Goal: Navigation & Orientation: Find specific page/section

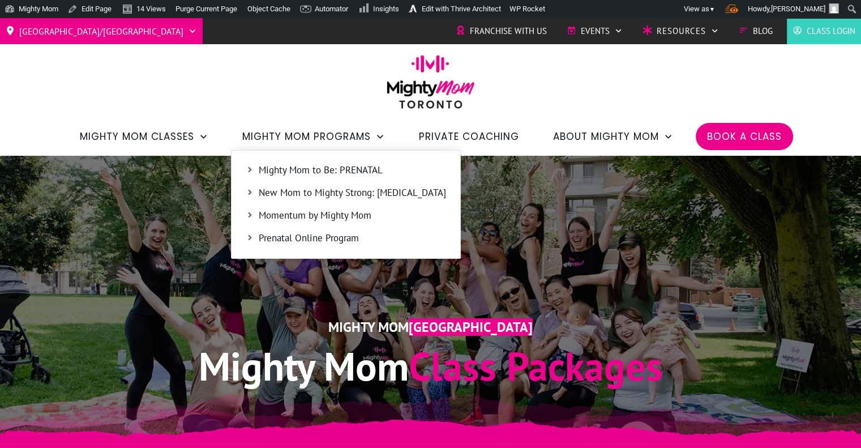
click at [349, 217] on span "Momentum by Mighty Mom" at bounding box center [352, 215] width 187 height 15
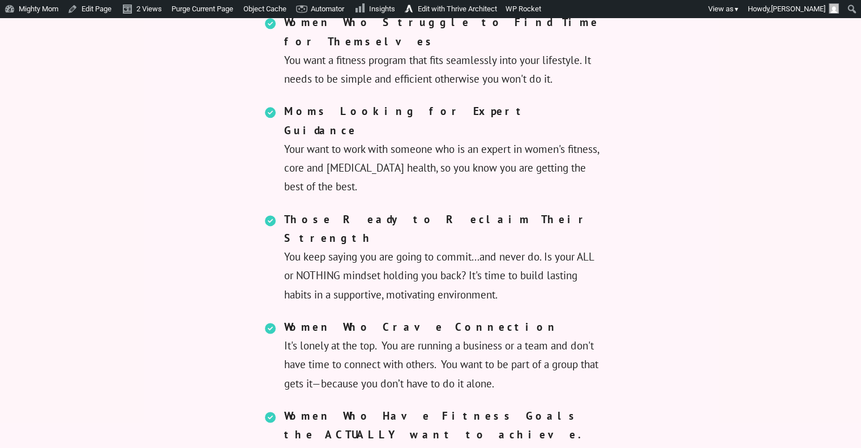
scroll to position [1427, 0]
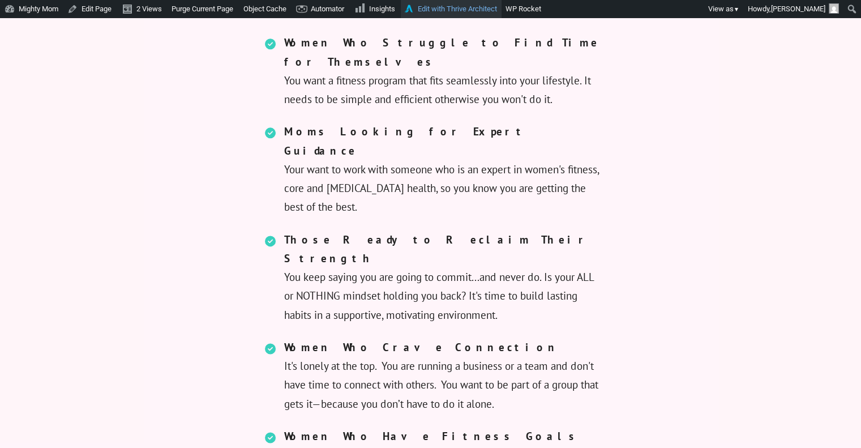
click at [460, 10] on link "Edit with Thrive Architect" at bounding box center [451, 9] width 101 height 18
click at [469, 9] on link "Edit with Thrive Architect" at bounding box center [451, 9] width 101 height 18
click at [464, 13] on link "Edit with Thrive Architect" at bounding box center [451, 9] width 101 height 18
click at [464, 11] on link "Edit with Thrive Architect" at bounding box center [451, 9] width 101 height 18
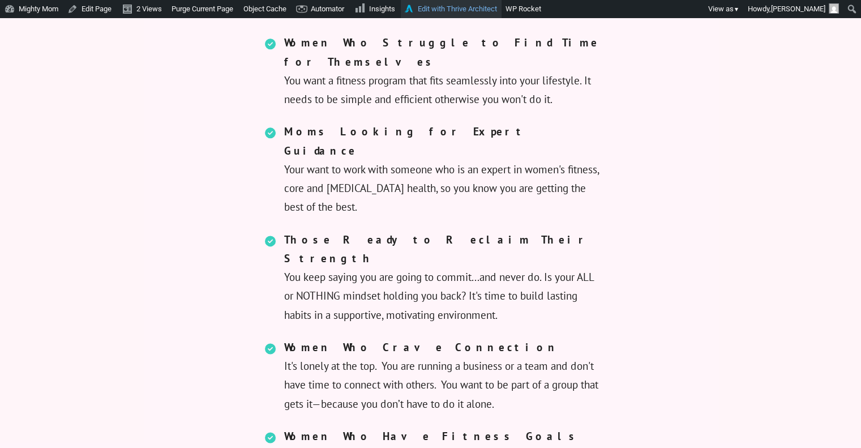
click at [464, 11] on link "Edit with Thrive Architect" at bounding box center [451, 9] width 101 height 18
